Goal: Answer question/provide support: Share knowledge or assist other users

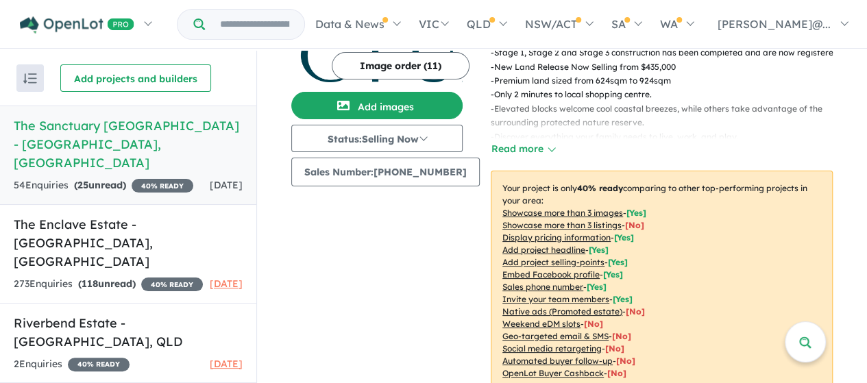
scroll to position [137, 0]
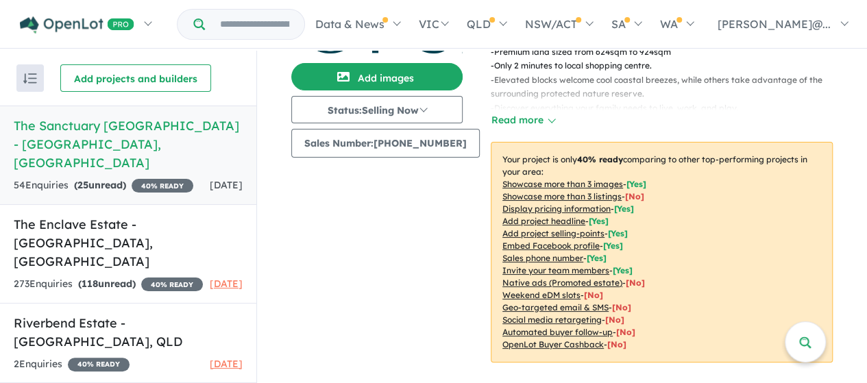
click at [108, 135] on h5 "The Sanctuary [GEOGRAPHIC_DATA] - [GEOGRAPHIC_DATA] , [GEOGRAPHIC_DATA]" at bounding box center [128, 145] width 229 height 56
click at [145, 131] on h5 "The Sanctuary [GEOGRAPHIC_DATA] - [GEOGRAPHIC_DATA] , [GEOGRAPHIC_DATA]" at bounding box center [128, 145] width 229 height 56
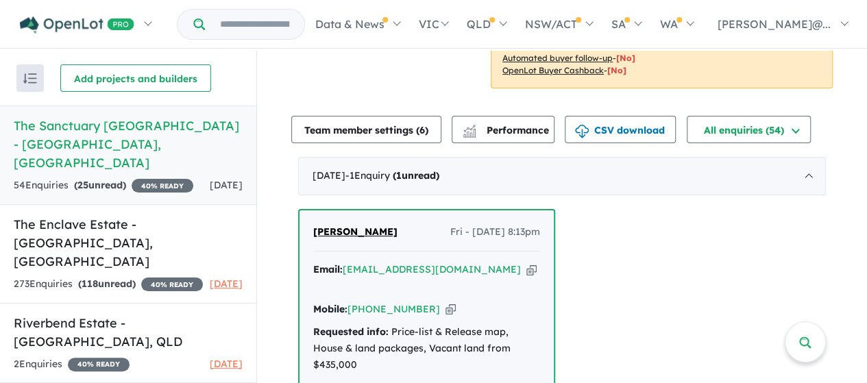
scroll to position [548, 0]
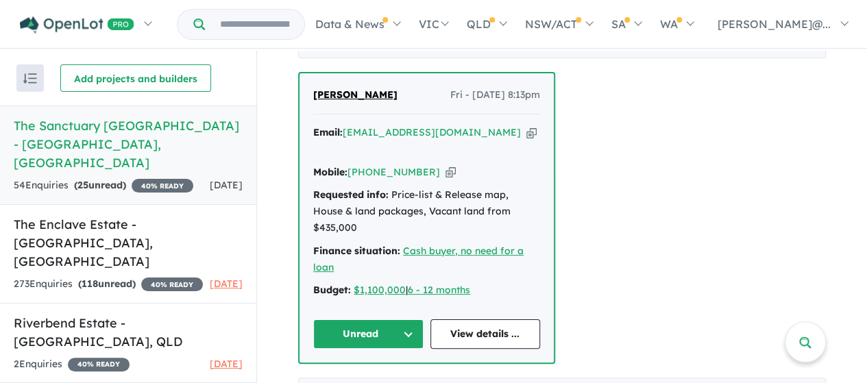
click at [446, 165] on icon "button" at bounding box center [451, 172] width 10 height 14
click at [527, 132] on icon "button" at bounding box center [532, 132] width 10 height 14
click at [402, 319] on button "Unread" at bounding box center [368, 333] width 110 height 29
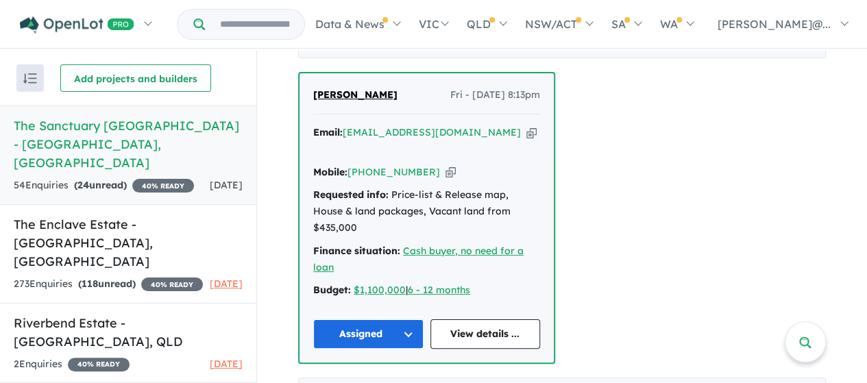
click at [361, 90] on span "[PERSON_NAME]" at bounding box center [355, 94] width 84 height 12
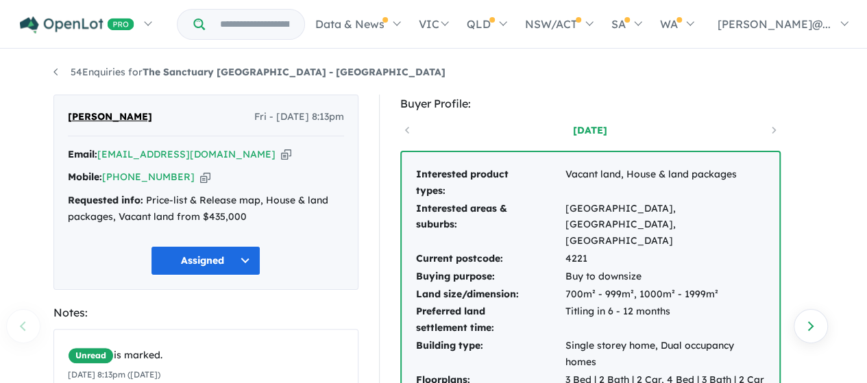
scroll to position [137, 0]
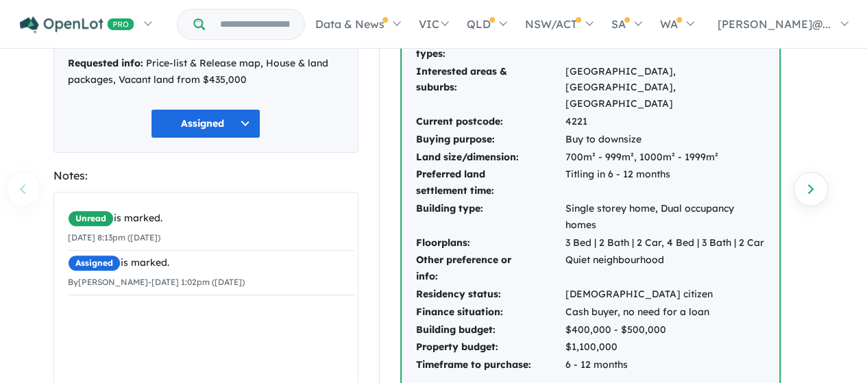
drag, startPoint x: 596, startPoint y: 104, endPoint x: 561, endPoint y: 106, distance: 35.1
click at [565, 113] on td "4221" at bounding box center [665, 122] width 201 height 18
click at [569, 113] on tr "Current postcode: 4221" at bounding box center [590, 122] width 350 height 18
click at [592, 113] on td "4221" at bounding box center [665, 122] width 201 height 18
drag, startPoint x: 584, startPoint y: 106, endPoint x: 564, endPoint y: 108, distance: 20.0
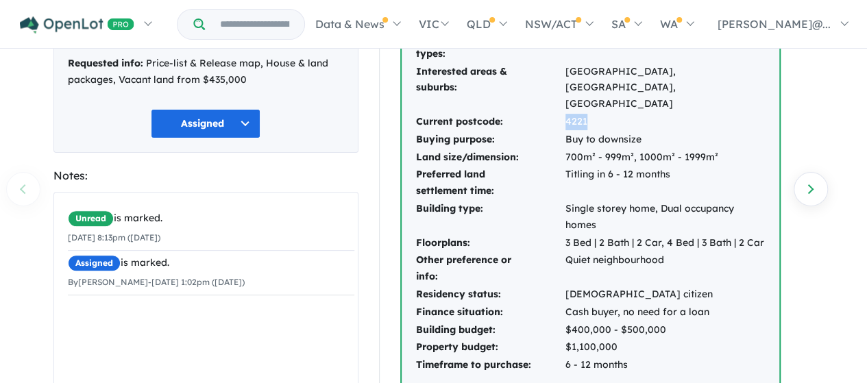
click at [565, 113] on td "4221" at bounding box center [665, 122] width 201 height 18
copy td "4221"
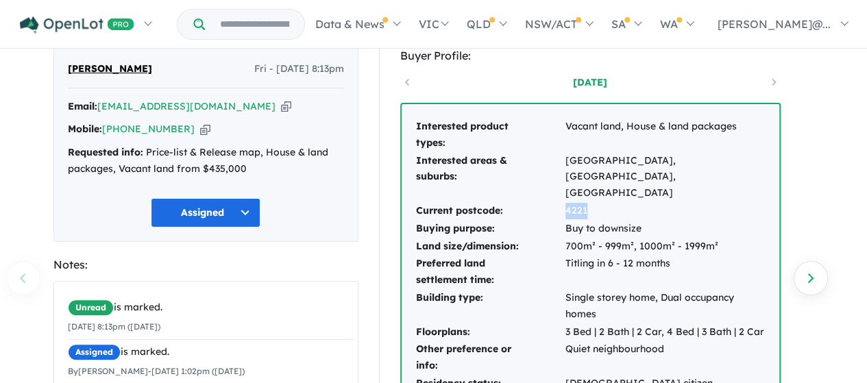
scroll to position [0, 0]
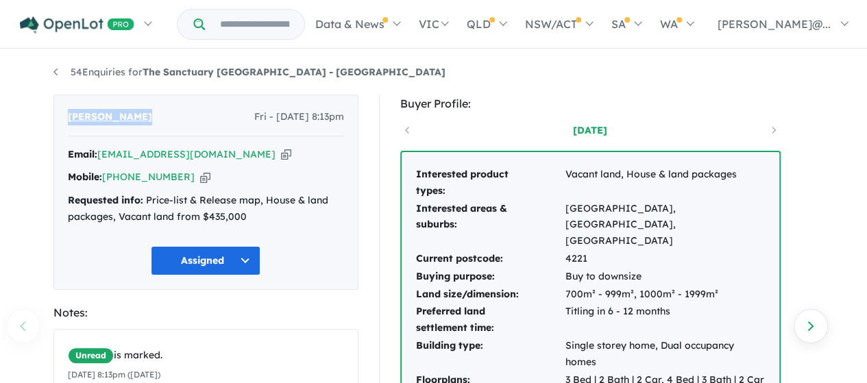
drag, startPoint x: 162, startPoint y: 118, endPoint x: 64, endPoint y: 124, distance: 98.2
click at [64, 124] on div "Rene Thalmann Fri - 05/09/2025, 8:13pm Email: renethalmann1@gmail.com Copied! M…" at bounding box center [205, 192] width 305 height 195
copy span "[PERSON_NAME]"
